Goal: Navigation & Orientation: Go to known website

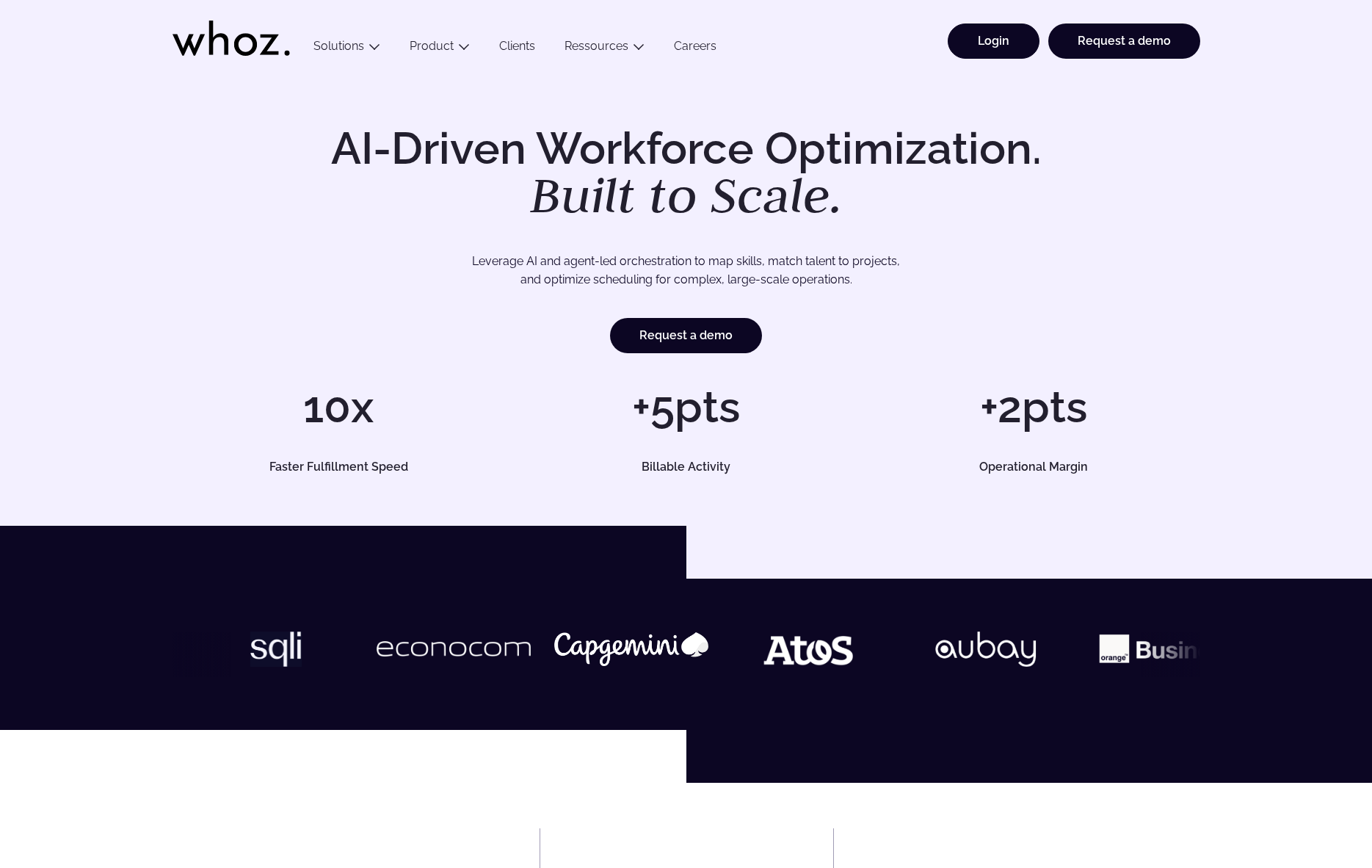
click at [1000, 46] on link "Login" at bounding box center [994, 41] width 92 height 35
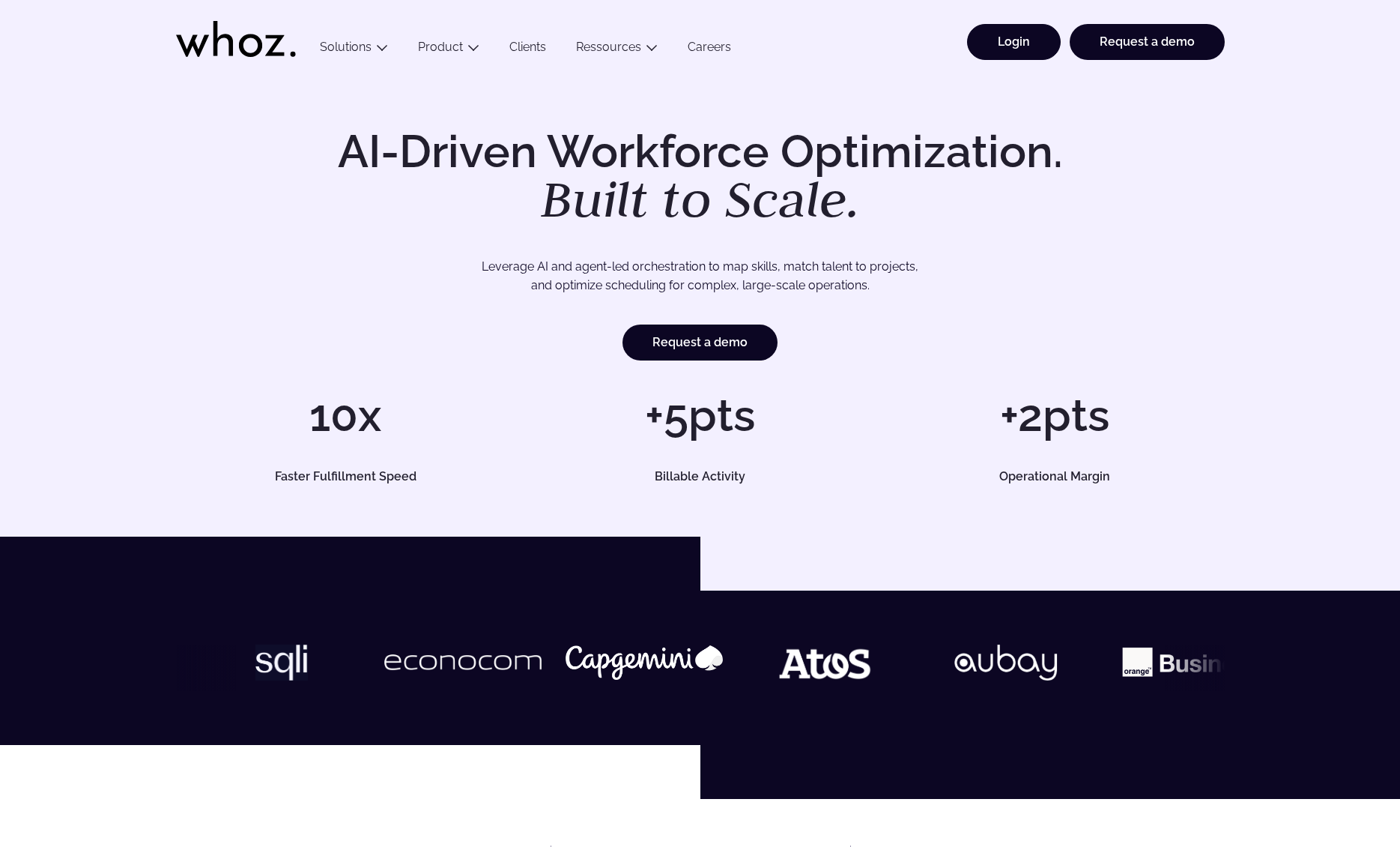
click at [1050, 34] on link "Login" at bounding box center [1014, 42] width 94 height 36
